Goal: Task Accomplishment & Management: Manage account settings

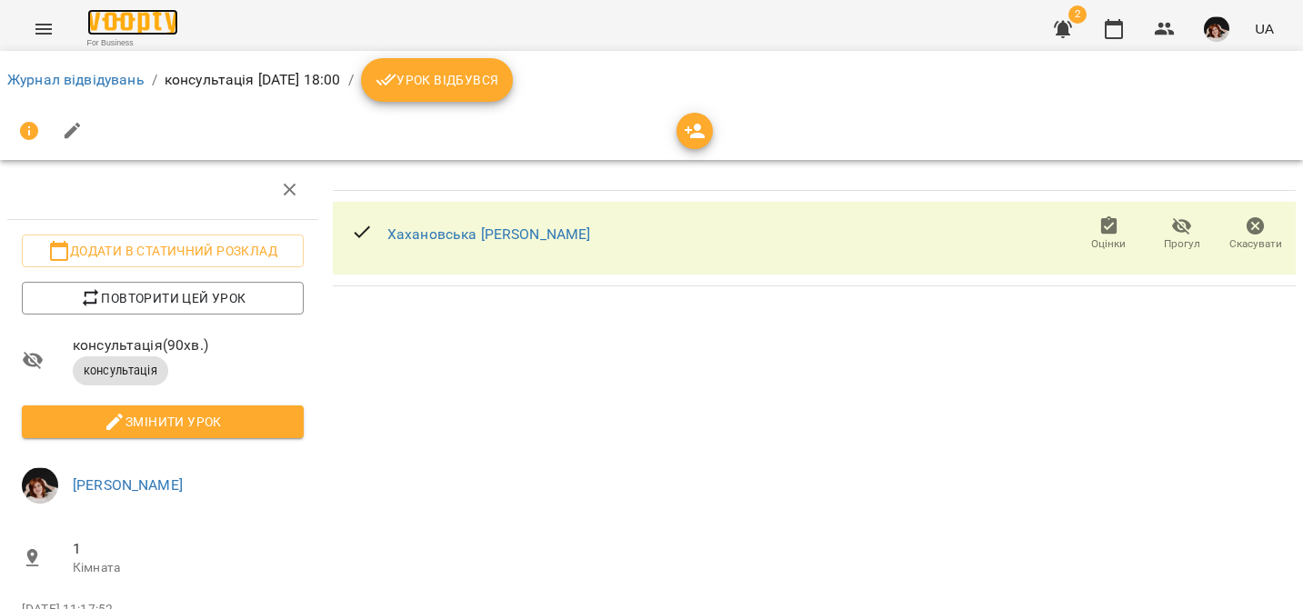
click at [135, 18] on img at bounding box center [132, 22] width 91 height 26
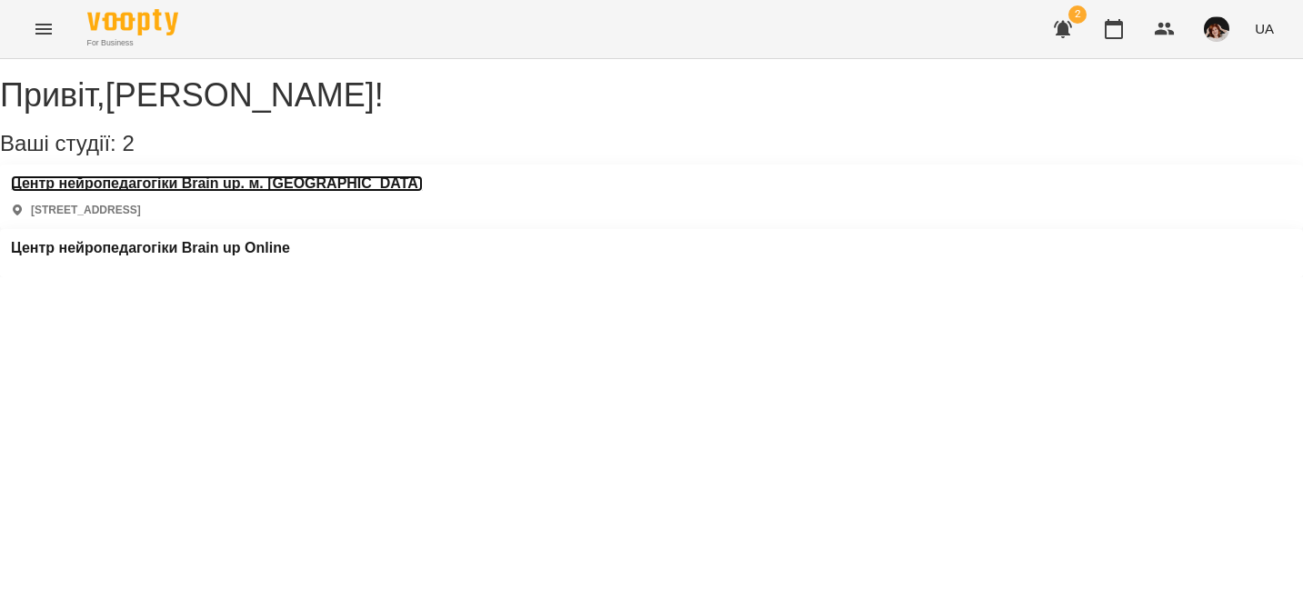
click at [142, 192] on h3 "Центр нейропедагогіки Brain up. м. [GEOGRAPHIC_DATA]" at bounding box center [217, 183] width 412 height 16
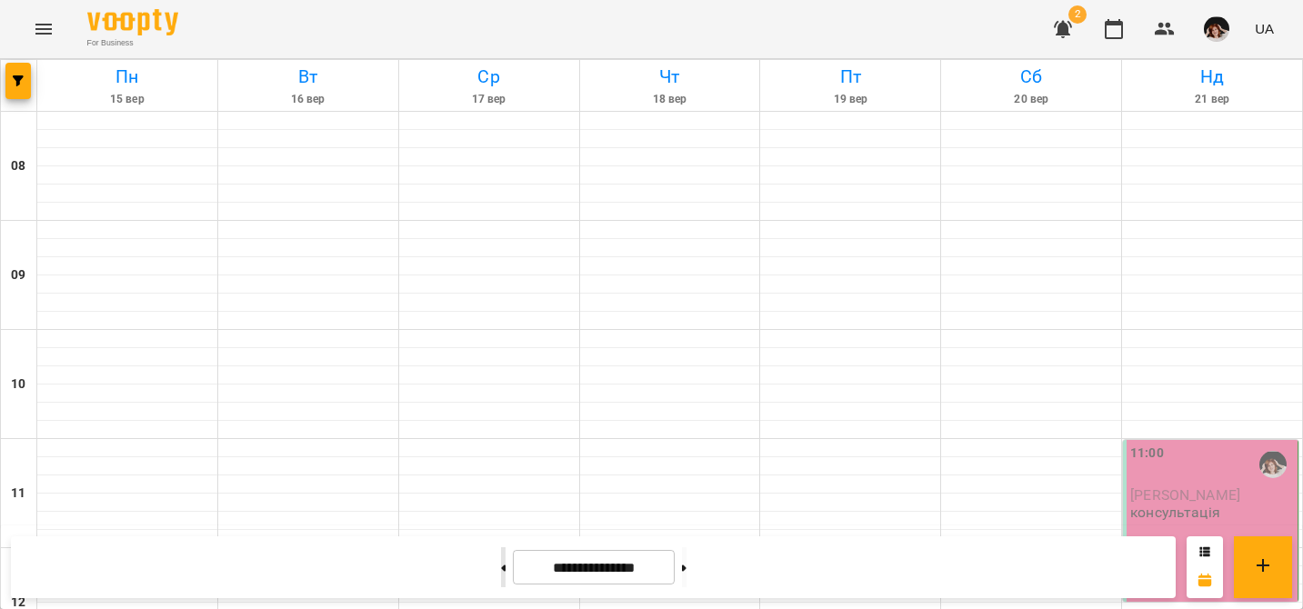
click at [501, 565] on button at bounding box center [503, 567] width 5 height 40
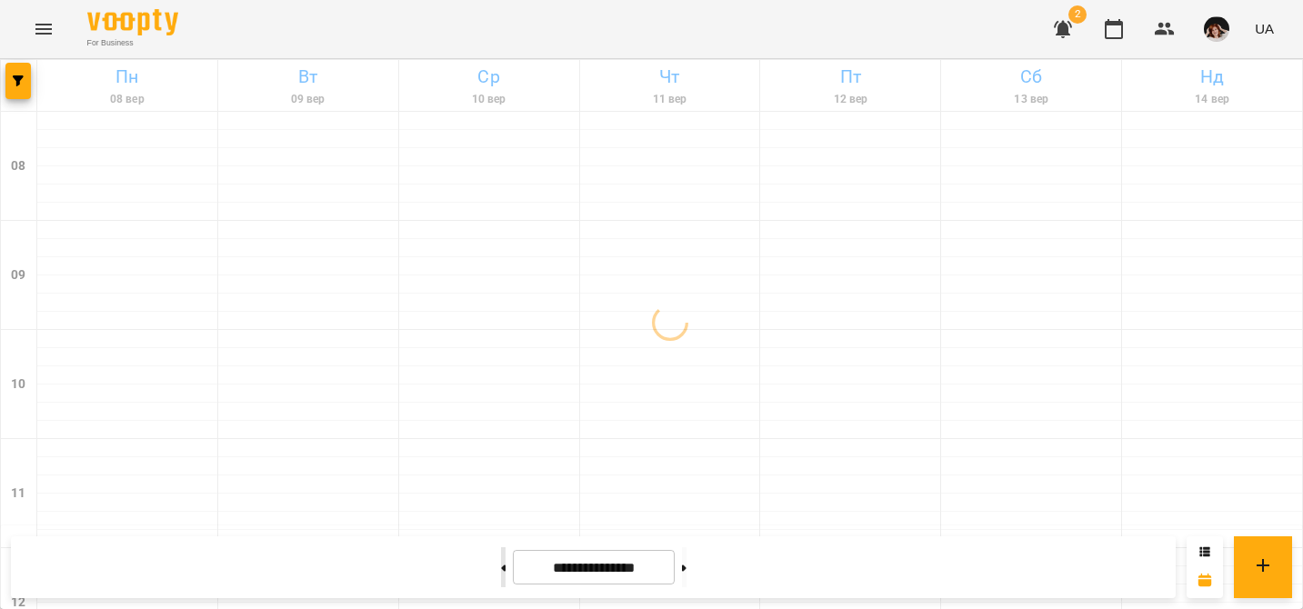
click at [501, 565] on button at bounding box center [503, 567] width 5 height 40
click at [686, 567] on button at bounding box center [684, 567] width 5 height 40
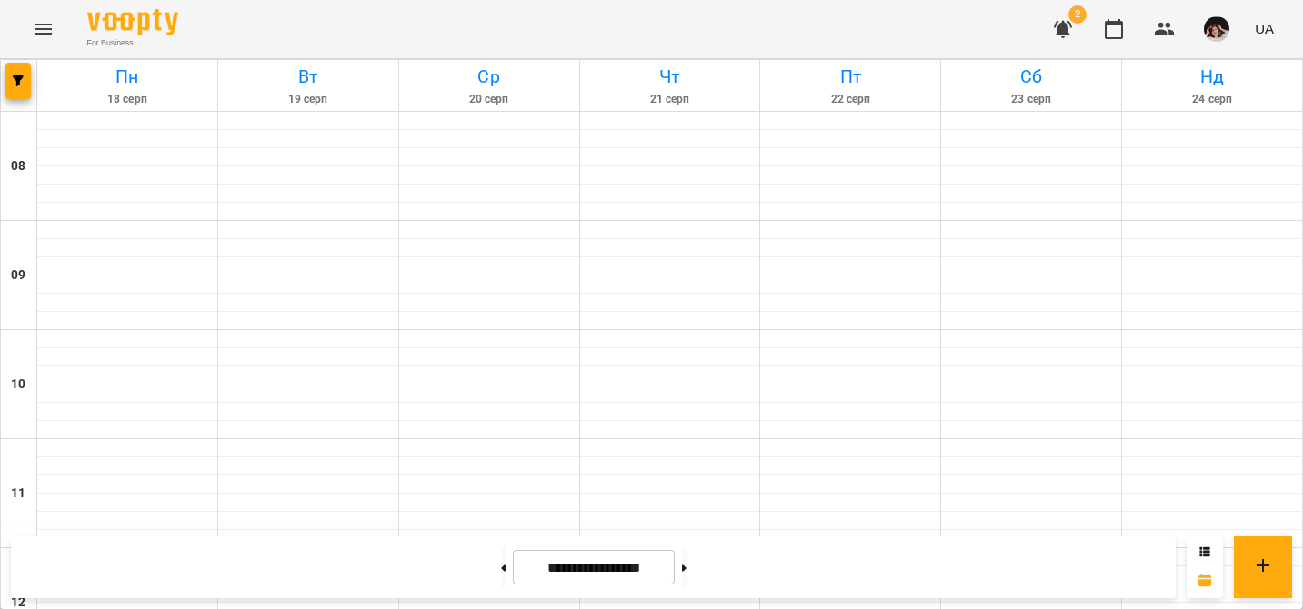
scroll to position [894, 0]
click at [686, 567] on icon at bounding box center [684, 568] width 5 height 6
type input "**********"
click at [686, 560] on button at bounding box center [684, 567] width 5 height 40
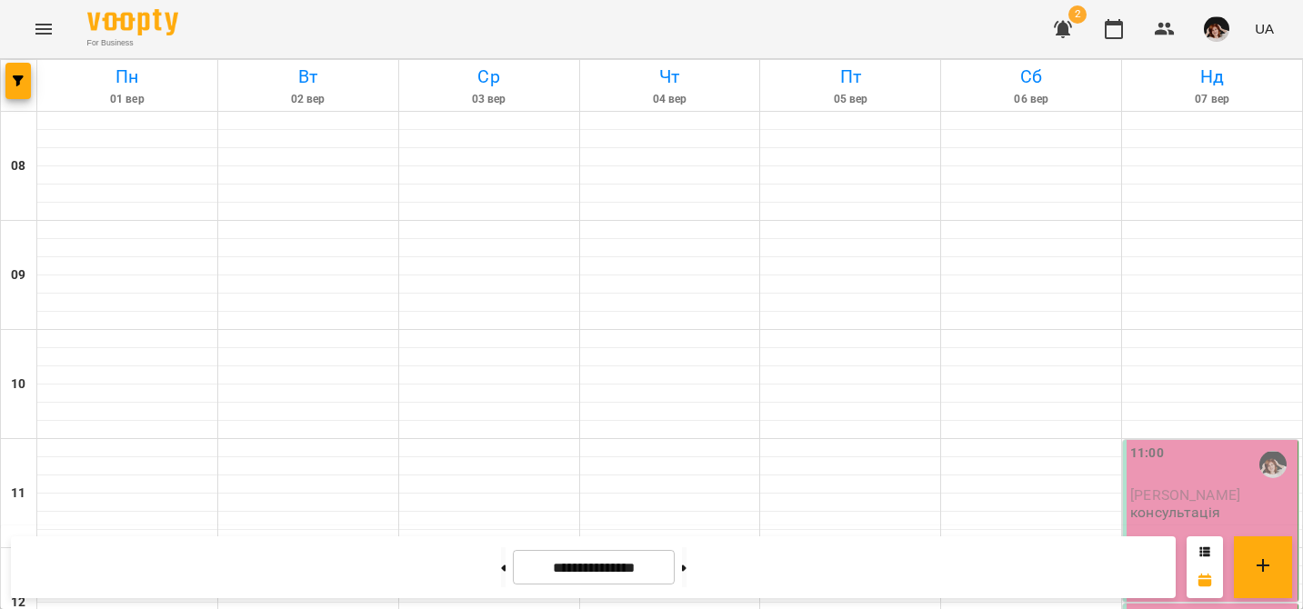
scroll to position [278, 0]
click at [686, 560] on button at bounding box center [684, 567] width 5 height 40
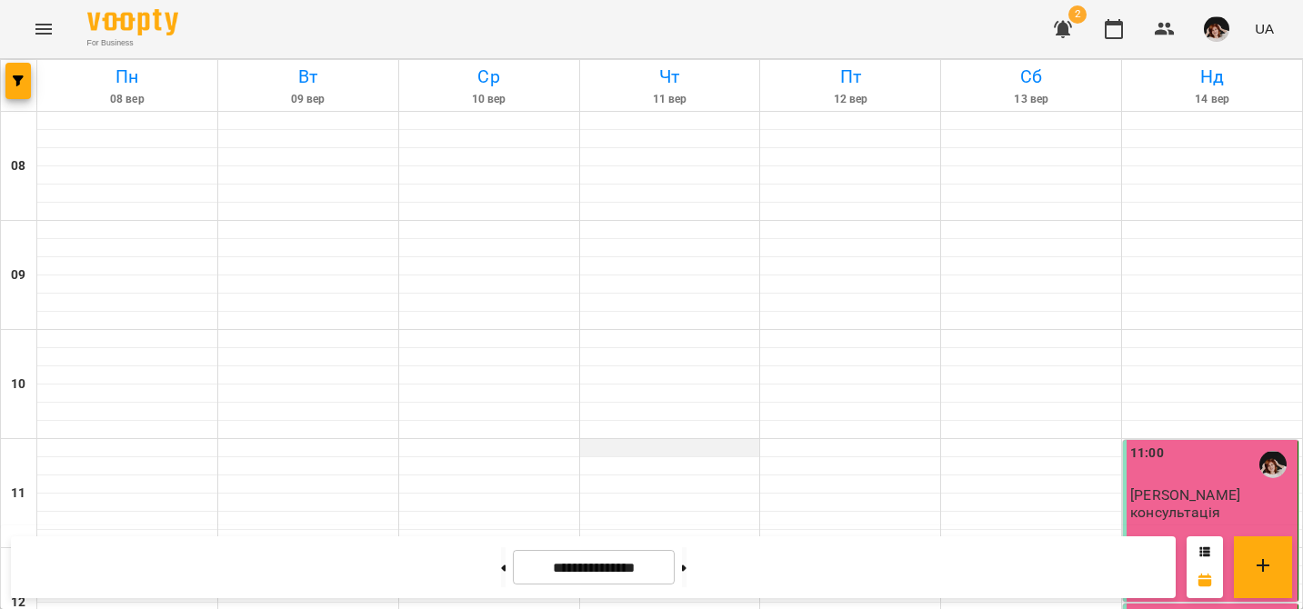
scroll to position [0, 0]
click at [686, 561] on button at bounding box center [684, 567] width 5 height 40
type input "**********"
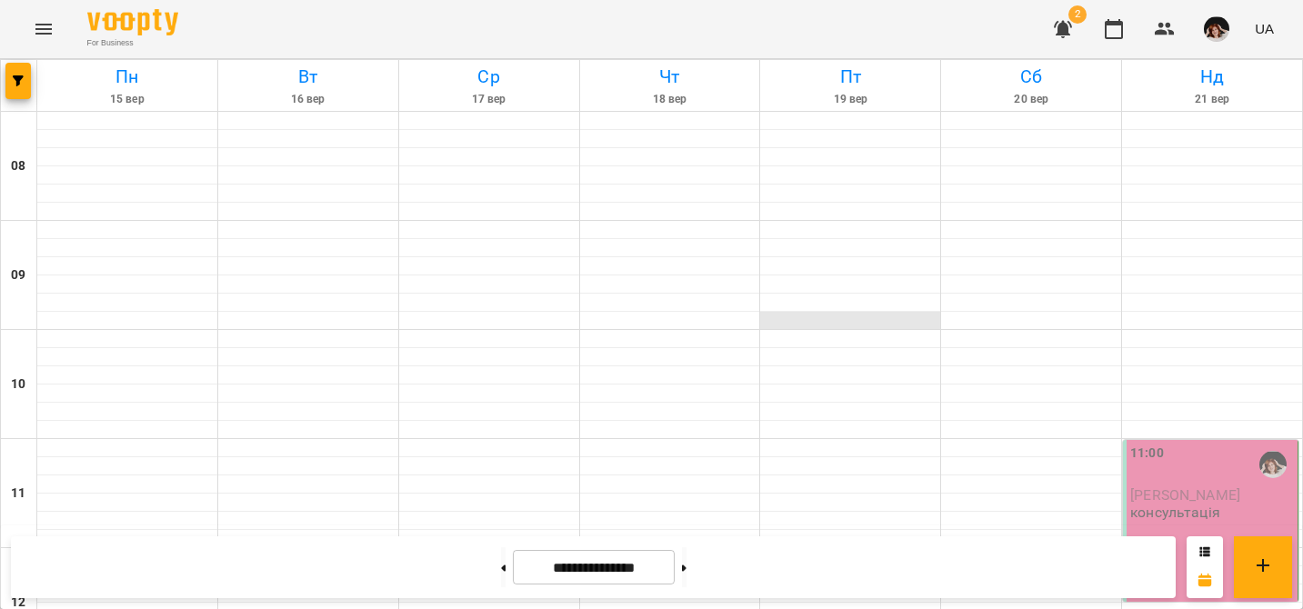
scroll to position [135, 0]
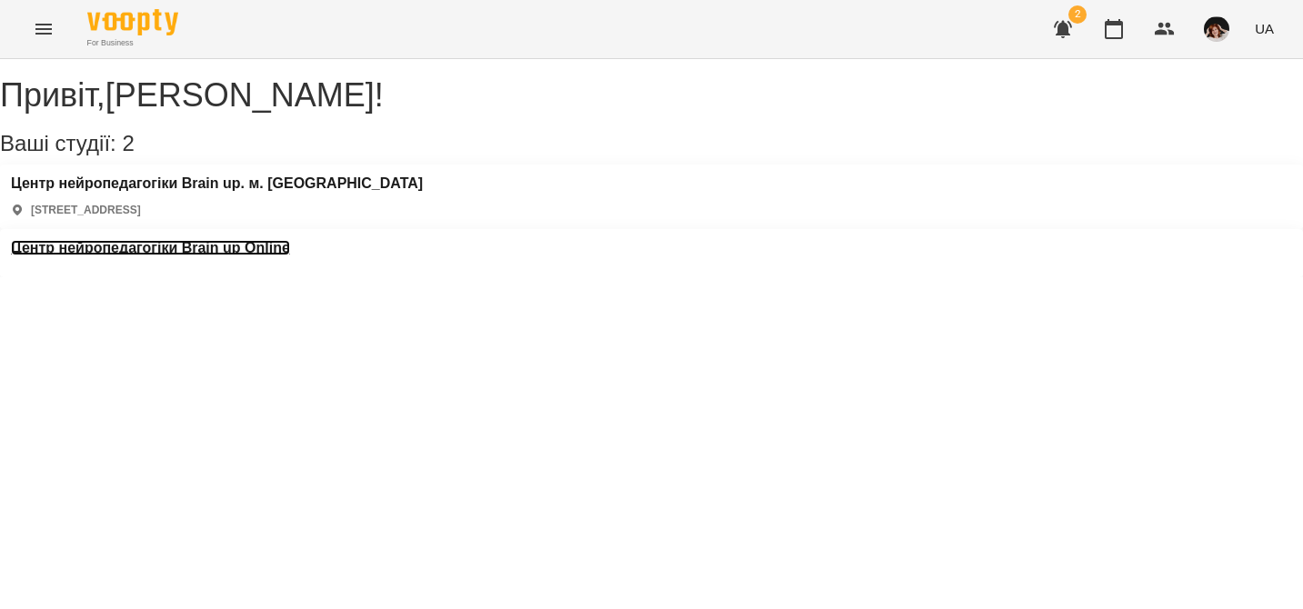
click at [290, 240] on h3 "Центр нейропедагогіки Brain up Online" at bounding box center [150, 248] width 279 height 16
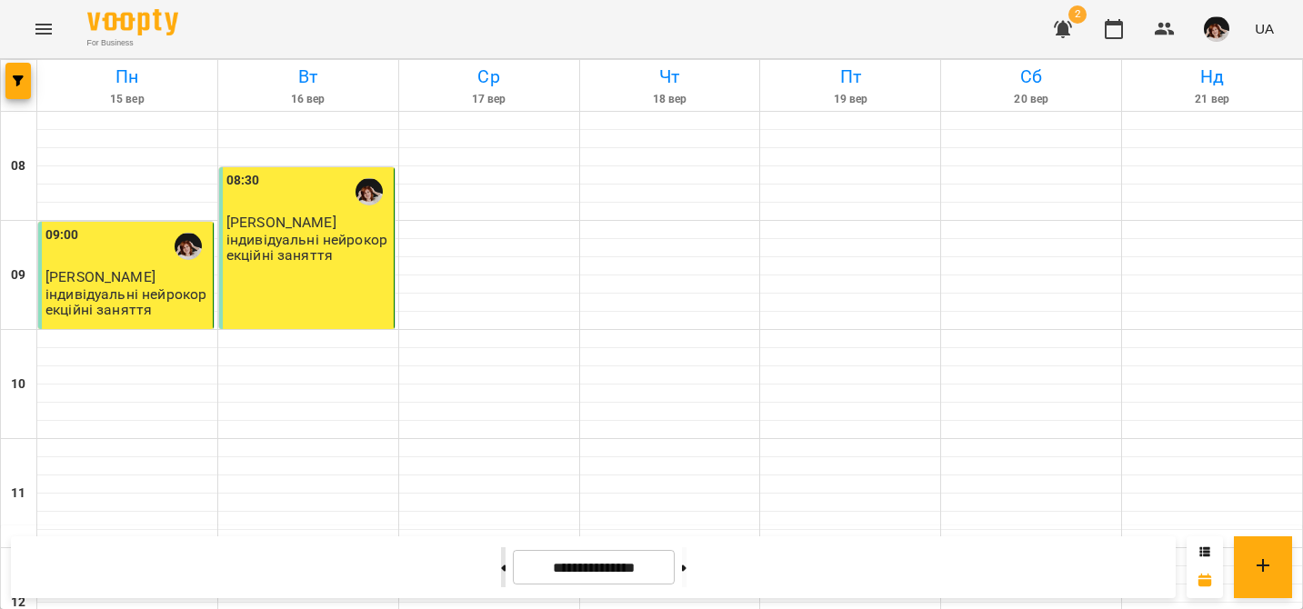
click at [501, 565] on icon at bounding box center [503, 568] width 5 height 7
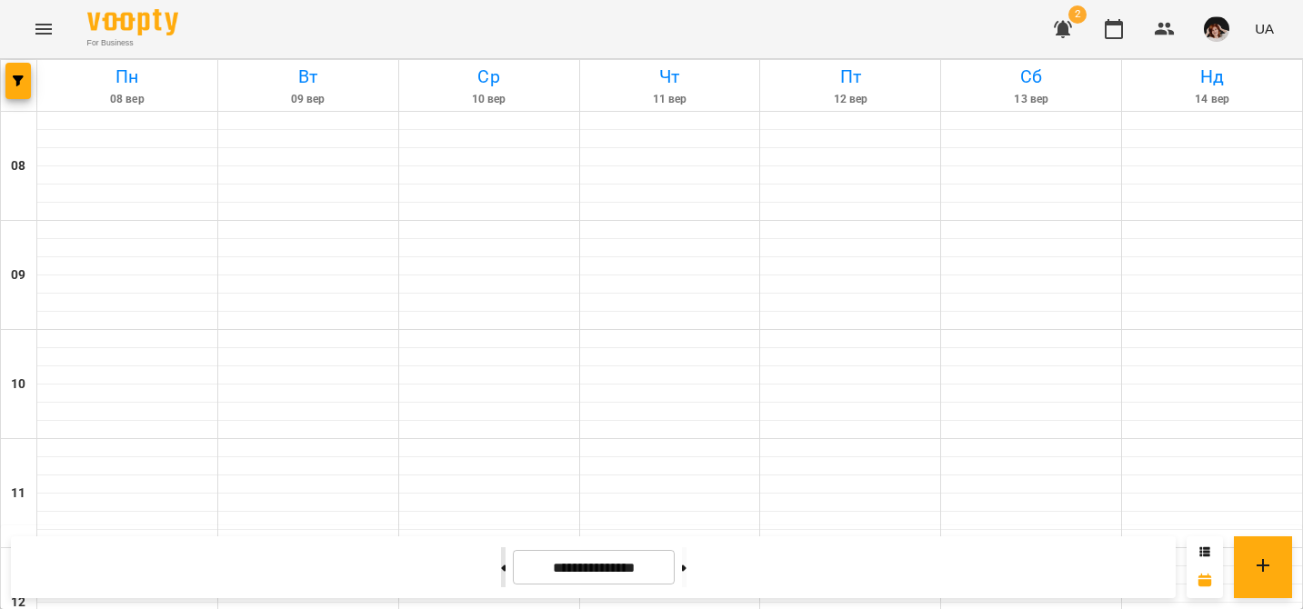
click at [501, 565] on icon at bounding box center [503, 568] width 5 height 7
type input "**********"
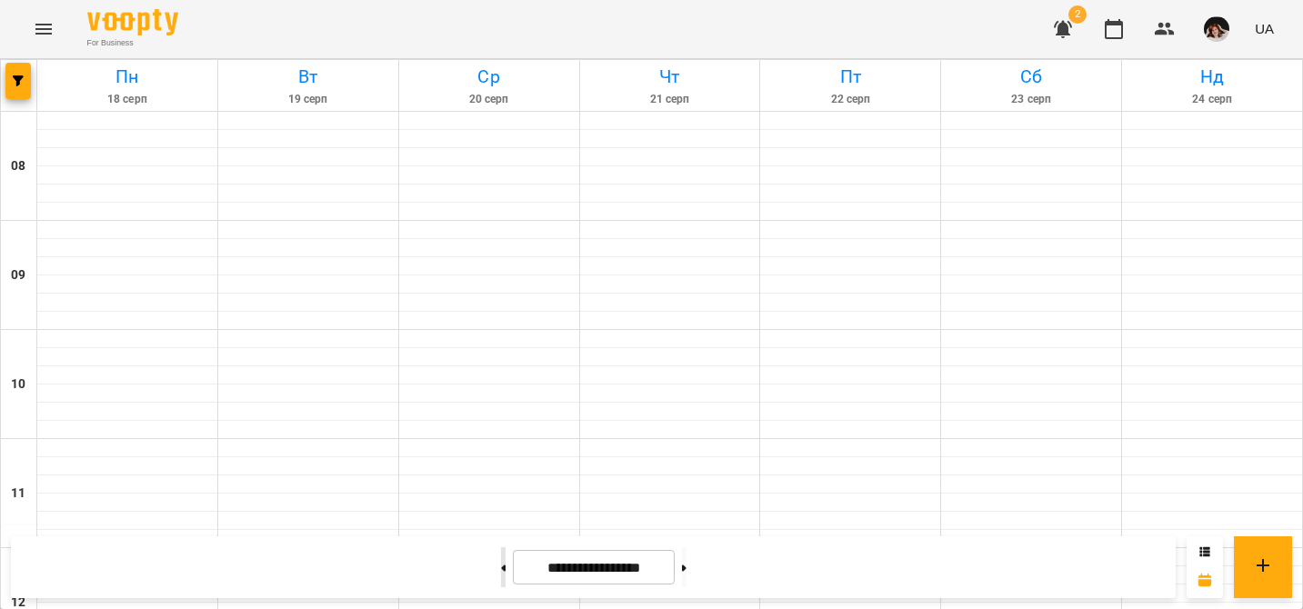
click at [501, 570] on button at bounding box center [503, 567] width 5 height 40
click at [686, 559] on button at bounding box center [684, 567] width 5 height 40
type input "**********"
click at [501, 559] on button at bounding box center [503, 567] width 5 height 40
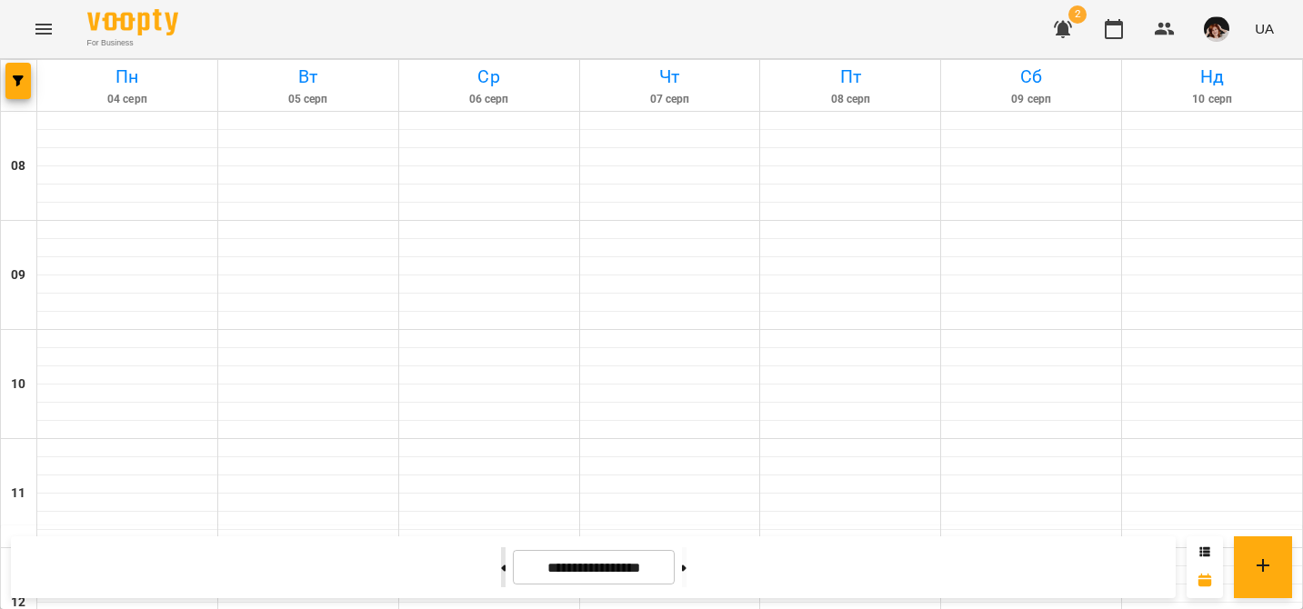
click at [501, 559] on button at bounding box center [503, 567] width 5 height 40
click at [686, 578] on button at bounding box center [684, 567] width 5 height 40
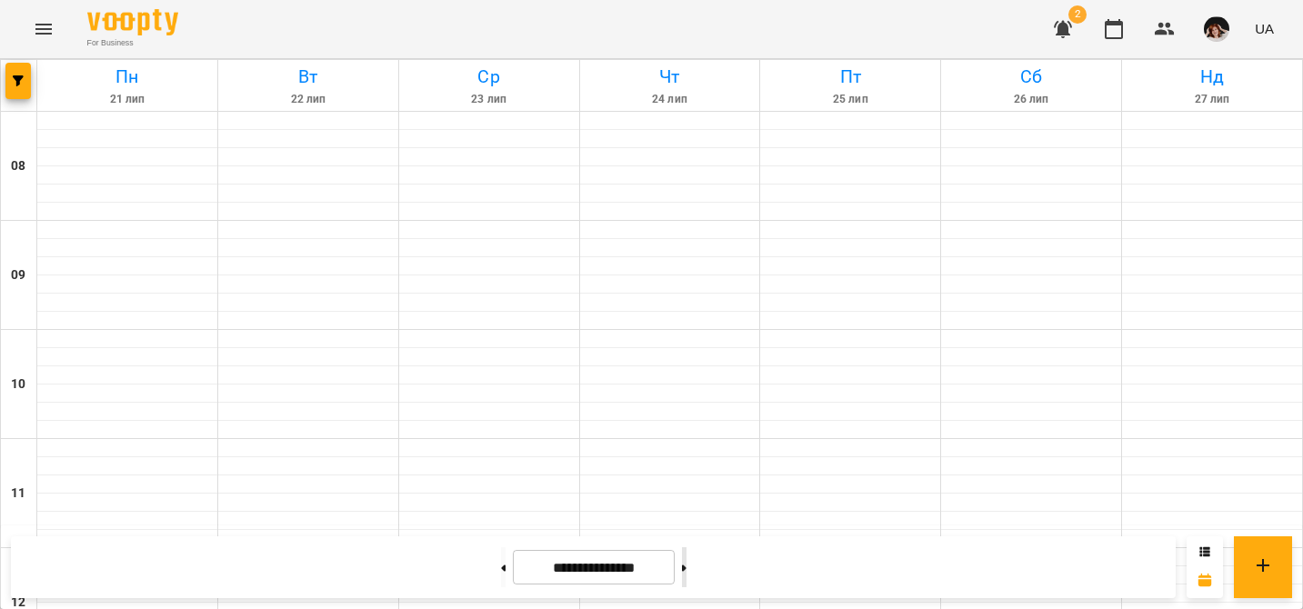
click at [686, 578] on button at bounding box center [684, 567] width 5 height 40
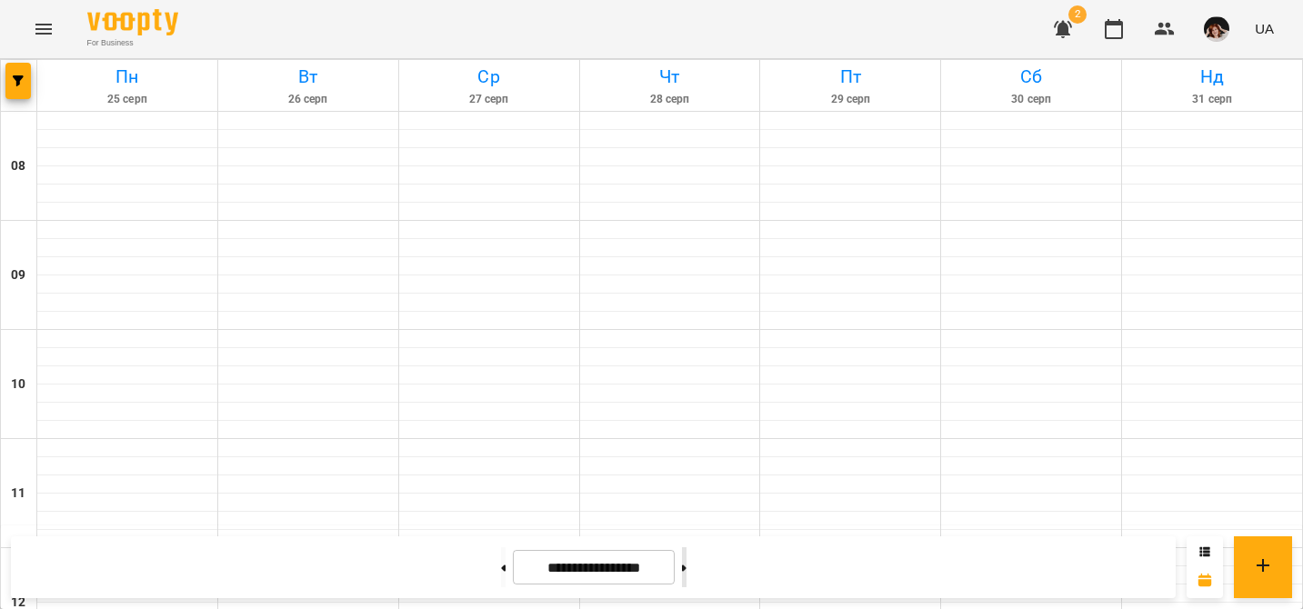
click at [686, 566] on icon at bounding box center [684, 568] width 5 height 6
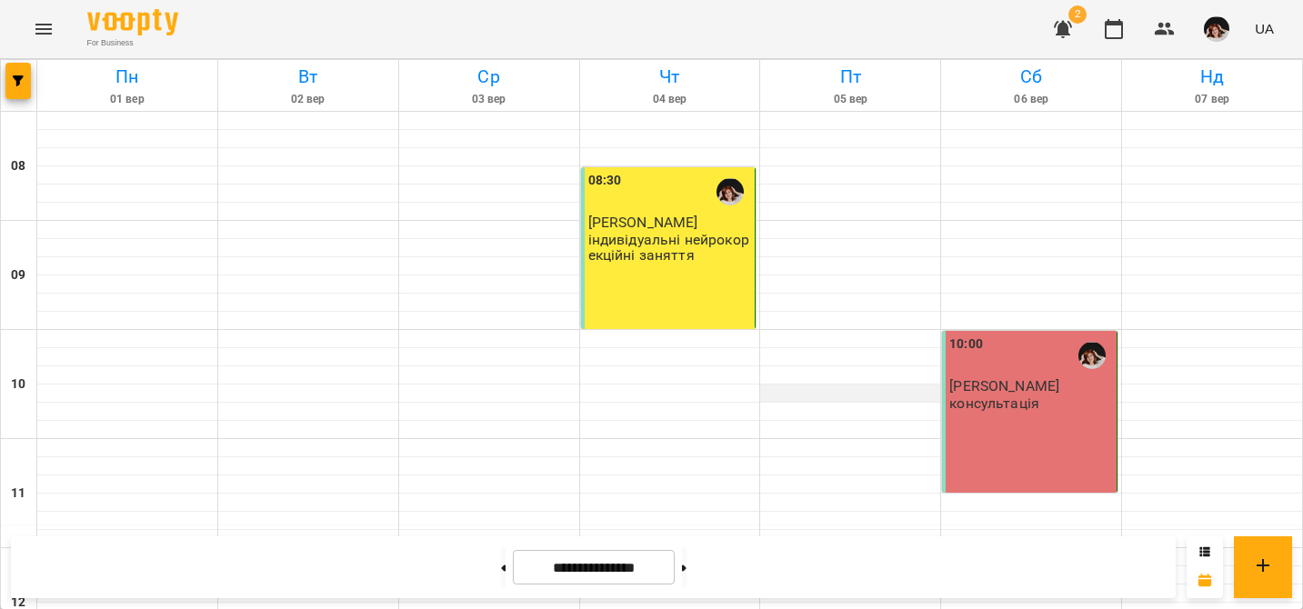
scroll to position [272, 0]
click at [686, 566] on button at bounding box center [684, 567] width 5 height 40
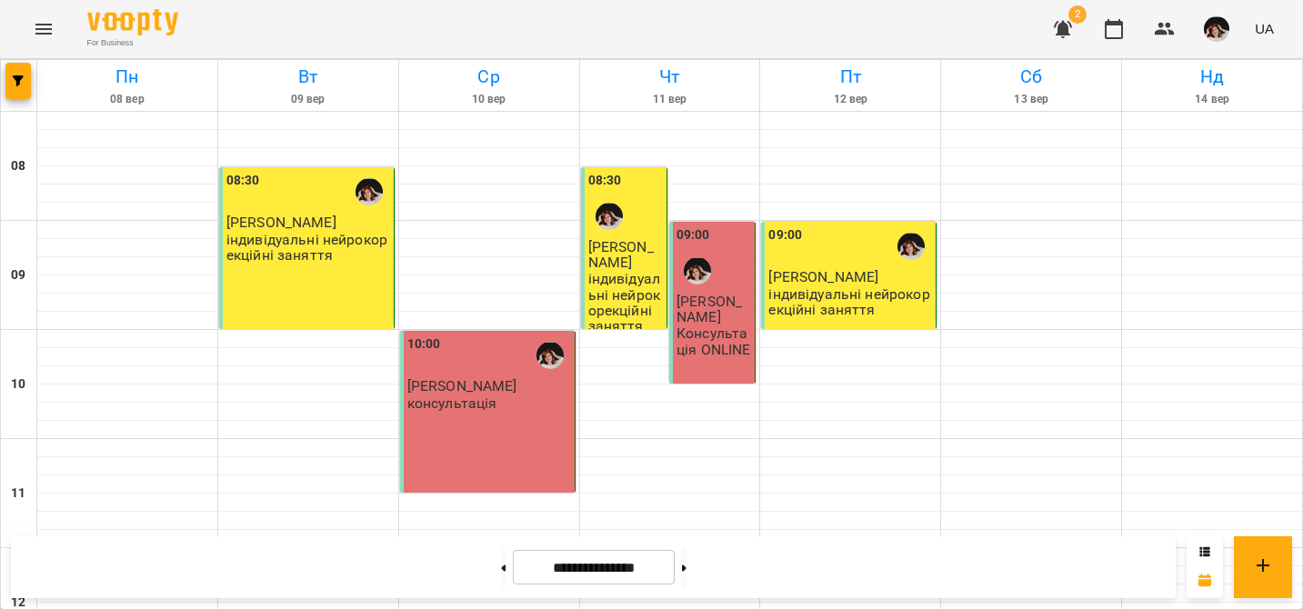
scroll to position [0, 0]
click at [686, 558] on button at bounding box center [684, 567] width 5 height 40
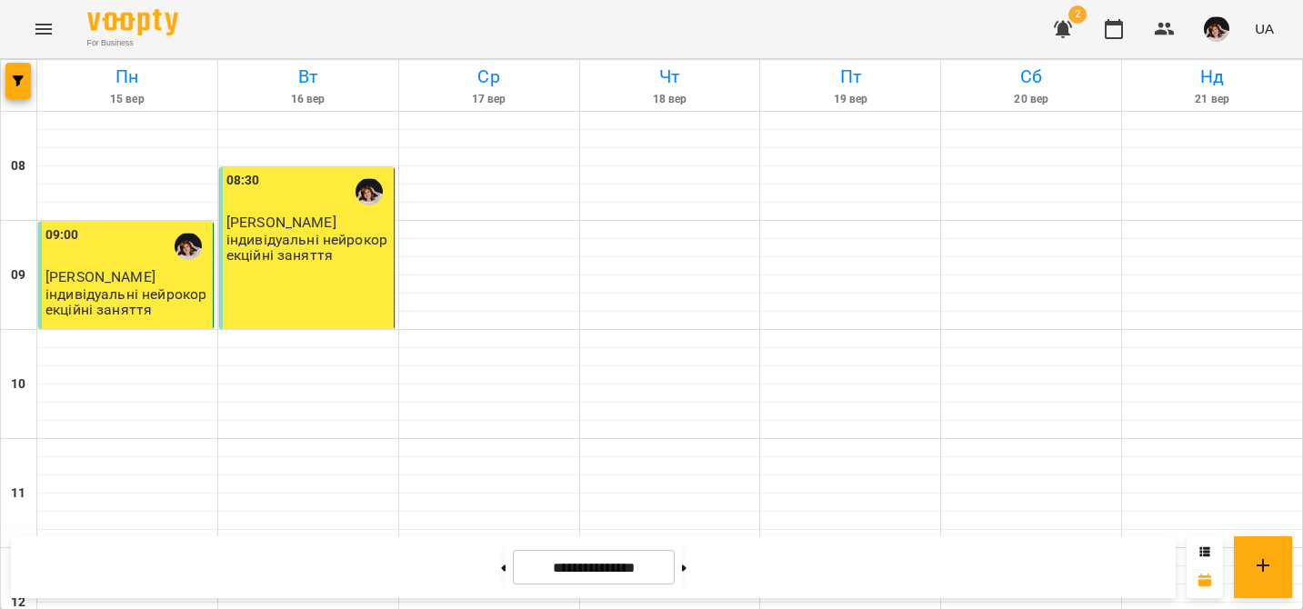
scroll to position [662, 0]
click at [501, 566] on icon at bounding box center [503, 568] width 5 height 6
type input "**********"
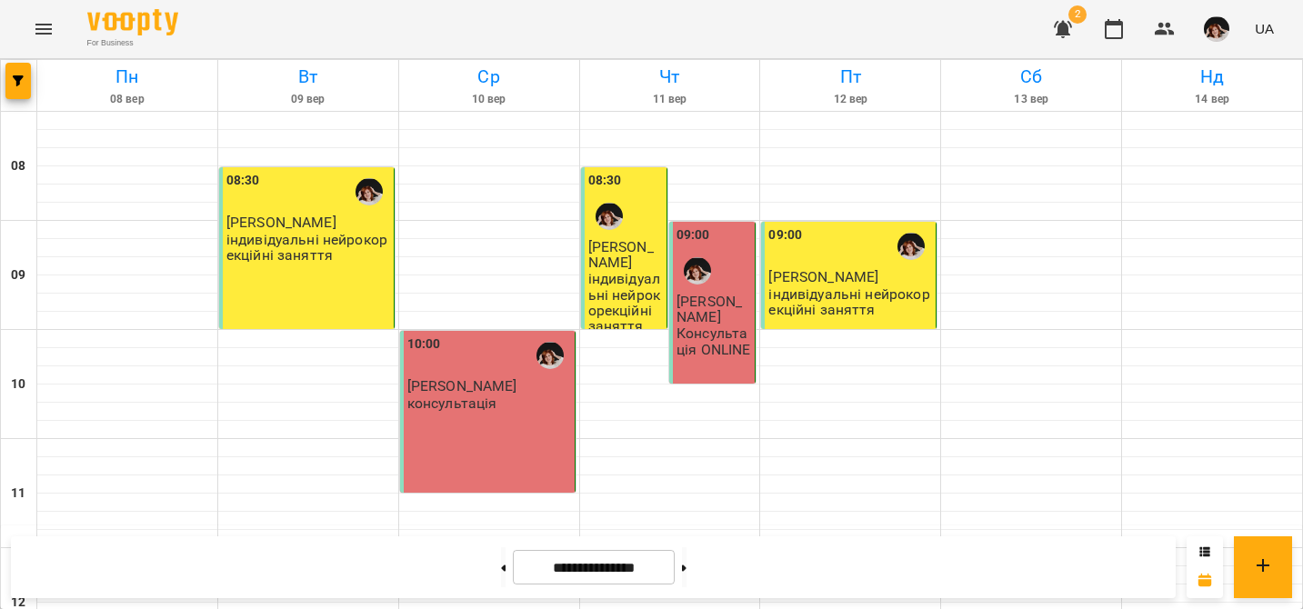
scroll to position [0, 0]
